Goal: Use online tool/utility: Use online tool/utility

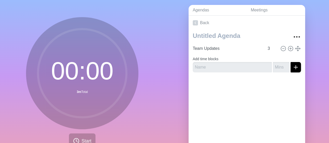
scroll to position [26, 0]
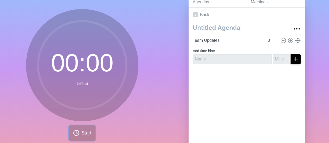
click at [81, 133] on span "Start" at bounding box center [86, 133] width 10 height 7
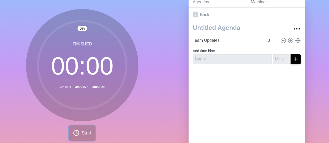
click at [74, 135] on icon at bounding box center [76, 133] width 6 height 6
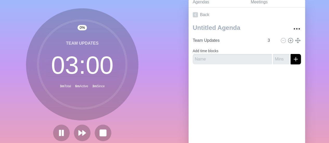
scroll to position [25, 0]
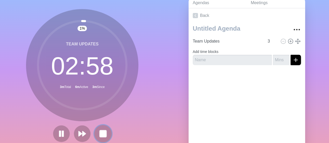
click at [106, 135] on button at bounding box center [102, 133] width 17 height 17
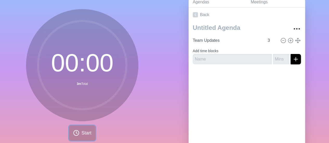
click at [83, 131] on span "Start" at bounding box center [86, 133] width 10 height 7
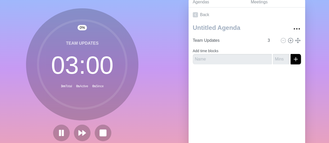
scroll to position [25, 0]
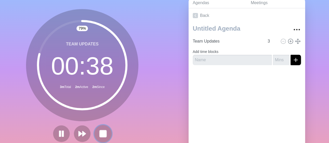
click at [107, 136] on button at bounding box center [102, 133] width 17 height 17
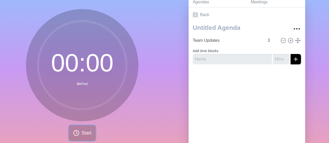
click at [77, 135] on icon at bounding box center [76, 133] width 6 height 6
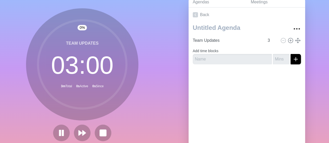
scroll to position [25, 0]
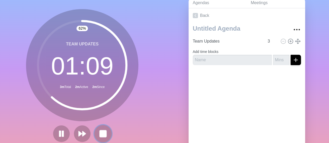
click at [102, 134] on rect at bounding box center [103, 134] width 7 height 7
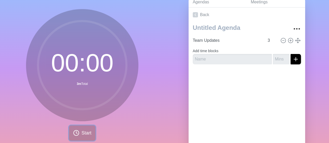
click at [81, 134] on span "Start" at bounding box center [86, 133] width 10 height 7
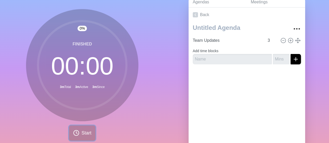
click at [81, 134] on span "Start" at bounding box center [86, 133] width 10 height 7
click at [83, 136] on span "Start" at bounding box center [86, 133] width 10 height 7
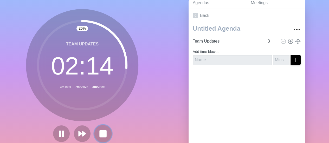
click at [100, 131] on rect at bounding box center [103, 134] width 7 height 7
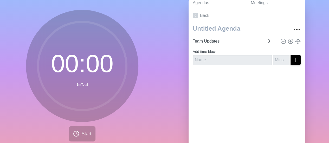
scroll to position [26, 0]
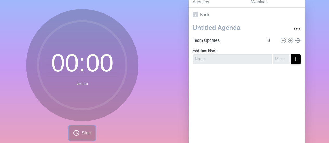
click at [89, 132] on span "Start" at bounding box center [86, 133] width 10 height 7
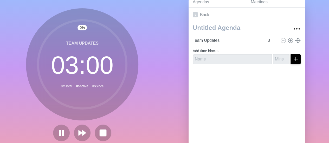
scroll to position [25, 0]
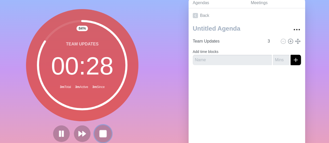
click at [102, 132] on rect at bounding box center [103, 134] width 7 height 7
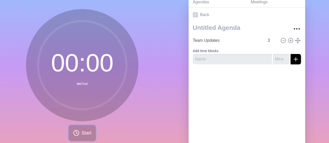
click at [83, 132] on span "Start" at bounding box center [86, 133] width 10 height 7
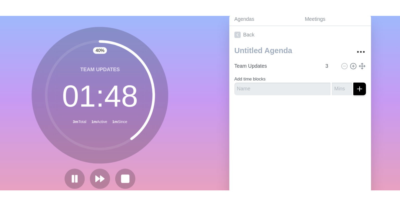
scroll to position [0, 0]
